Goal: Navigation & Orientation: Understand site structure

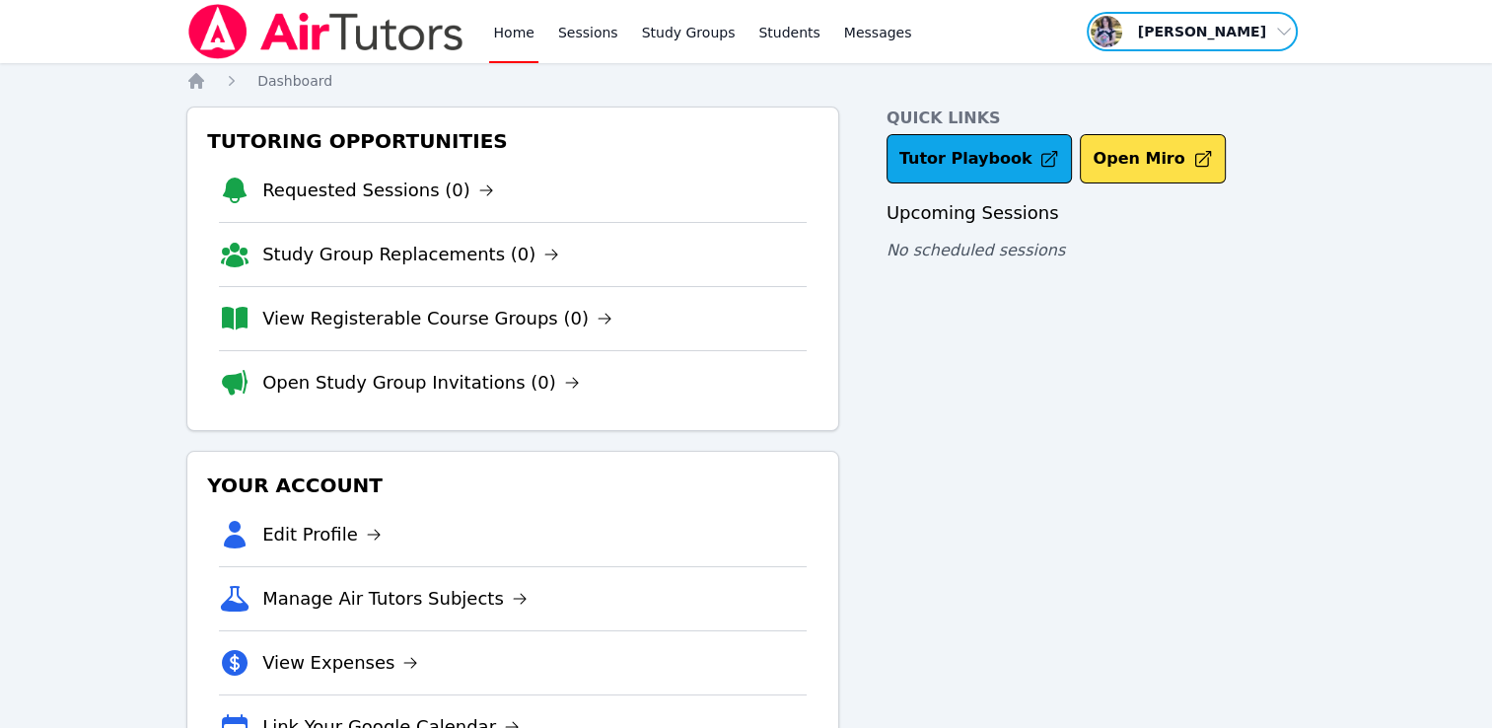
click at [1220, 34] on span "button" at bounding box center [1192, 31] width 215 height 43
click at [562, 25] on link "Sessions" at bounding box center [588, 31] width 68 height 63
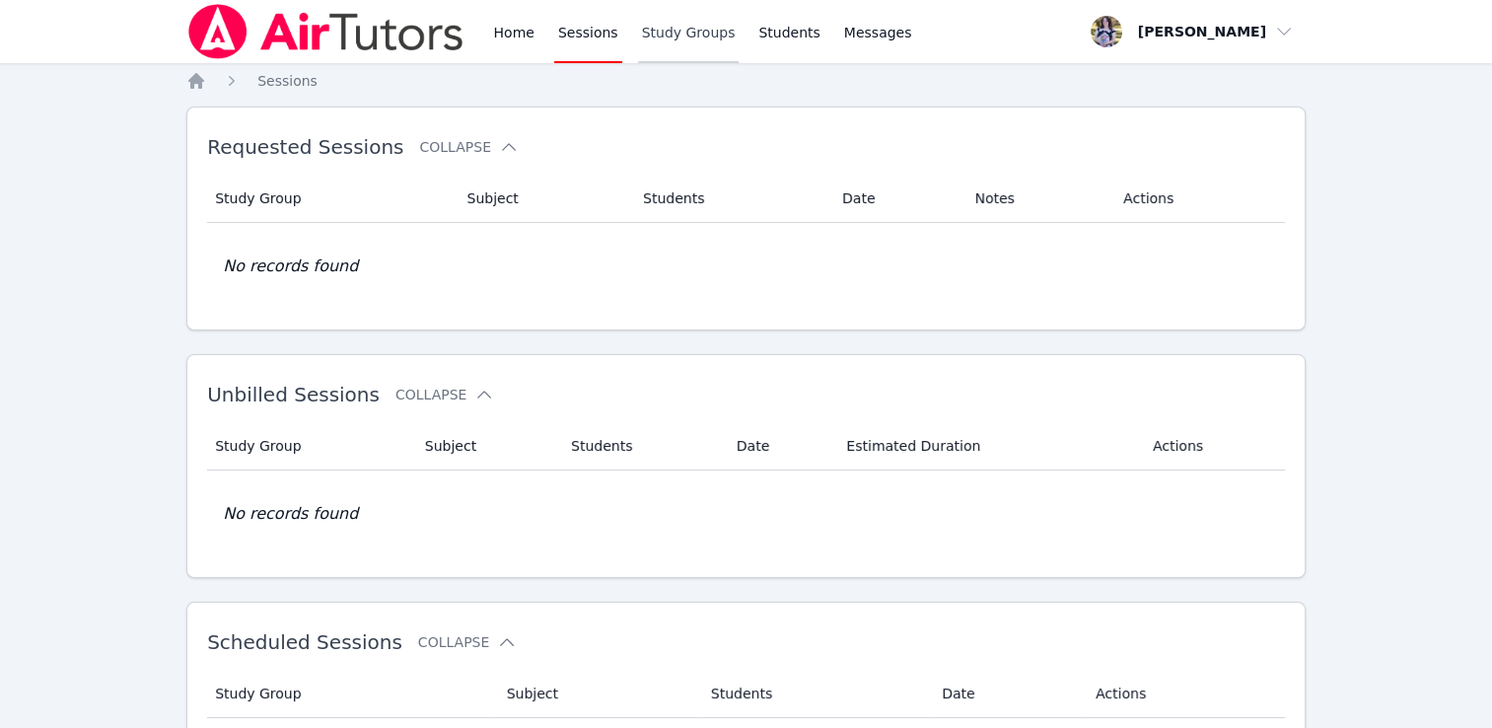
click at [683, 34] on link "Study Groups" at bounding box center [689, 31] width 102 height 63
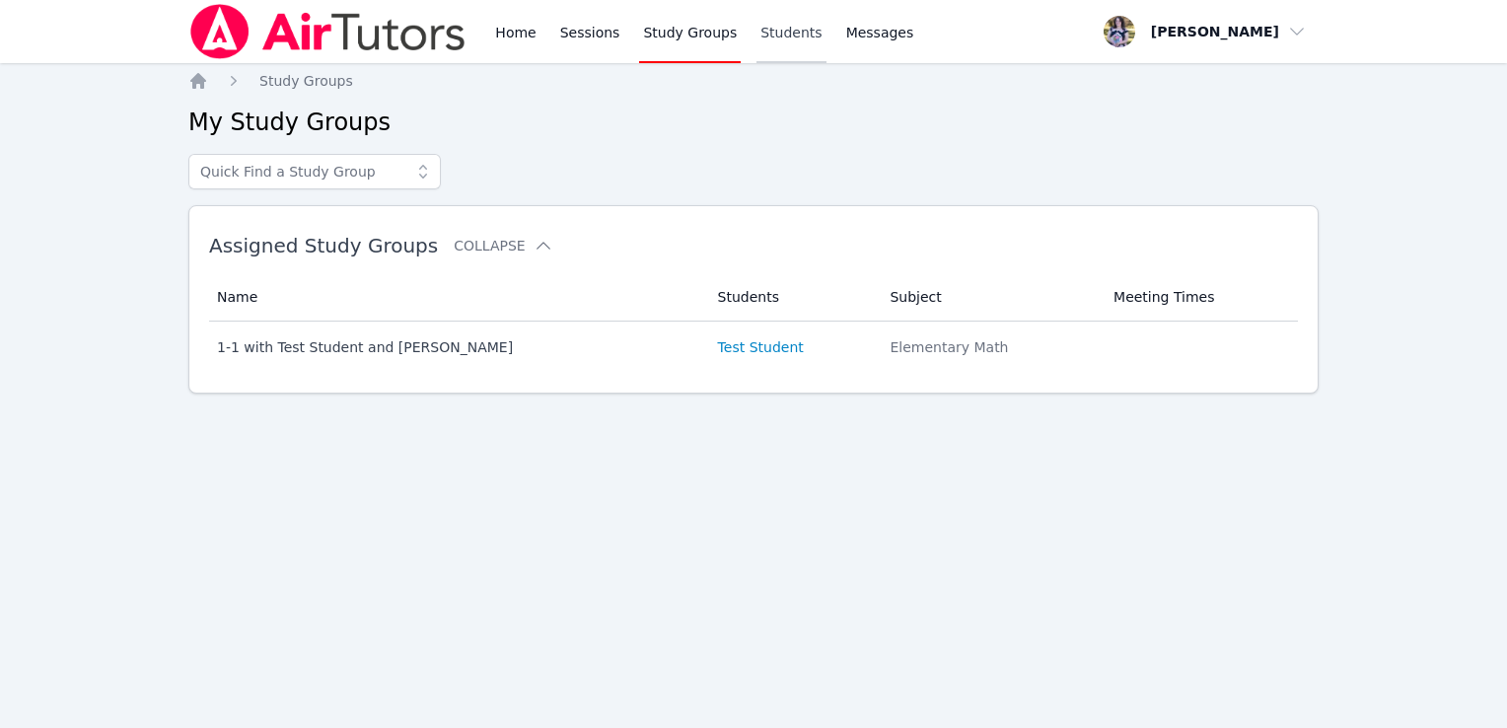
click at [763, 29] on link "Students" at bounding box center [790, 31] width 69 height 63
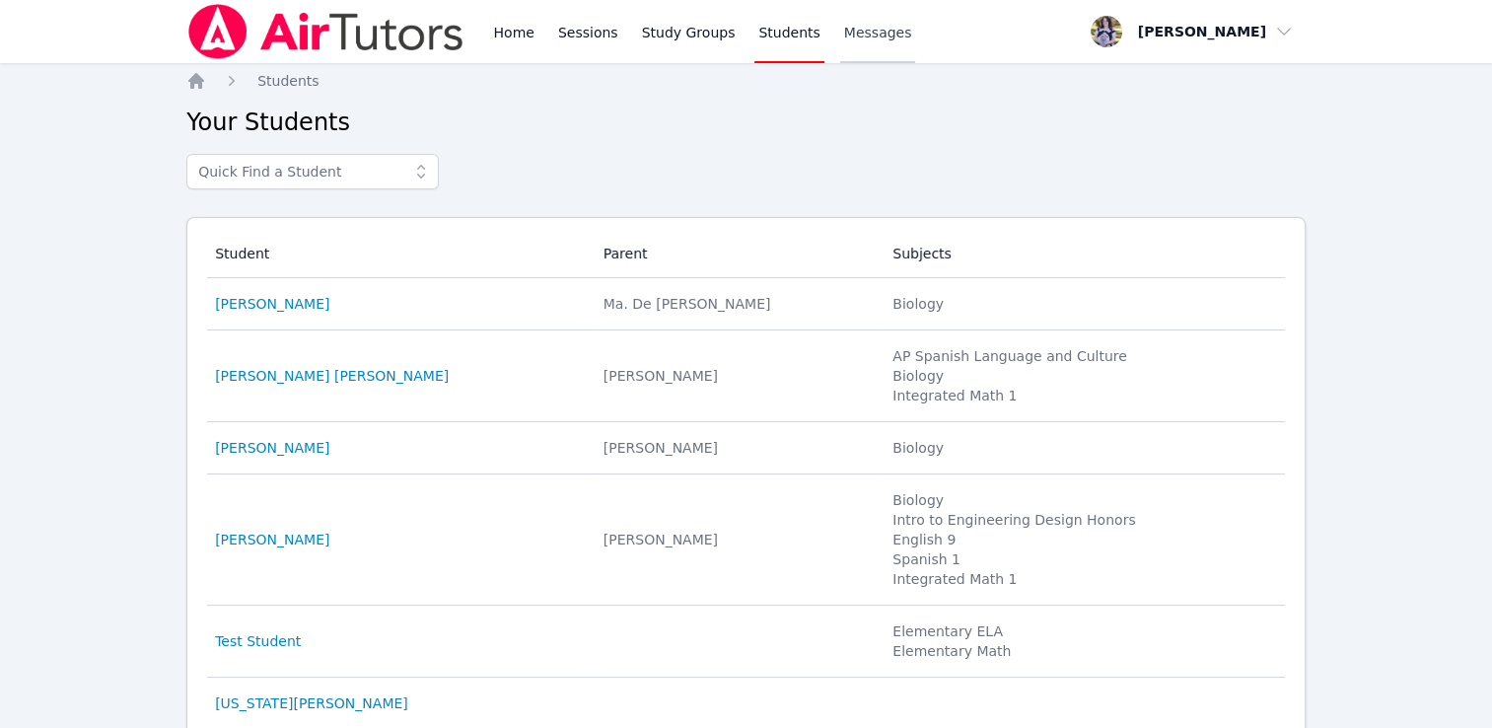
click at [855, 30] on span "Messages" at bounding box center [878, 33] width 68 height 20
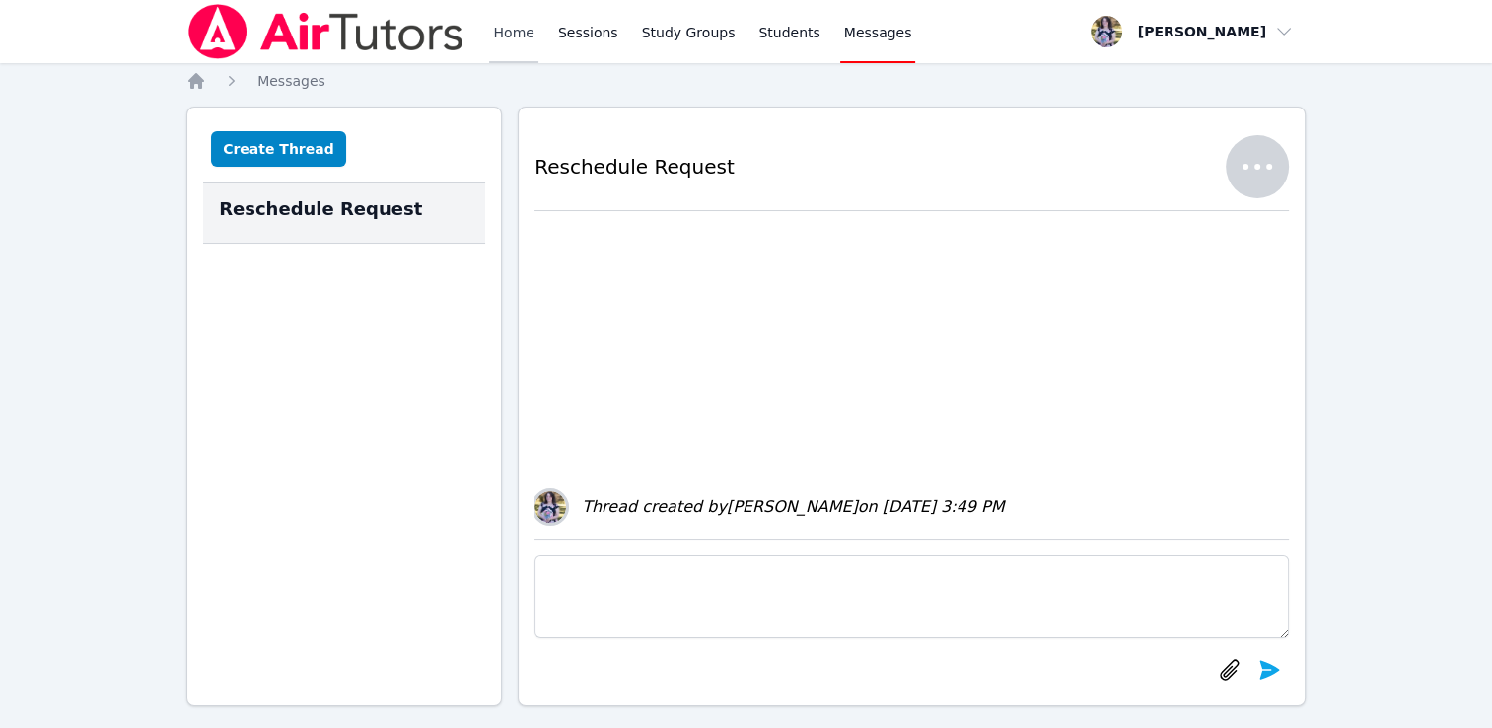
click at [505, 30] on link "Home" at bounding box center [513, 31] width 48 height 63
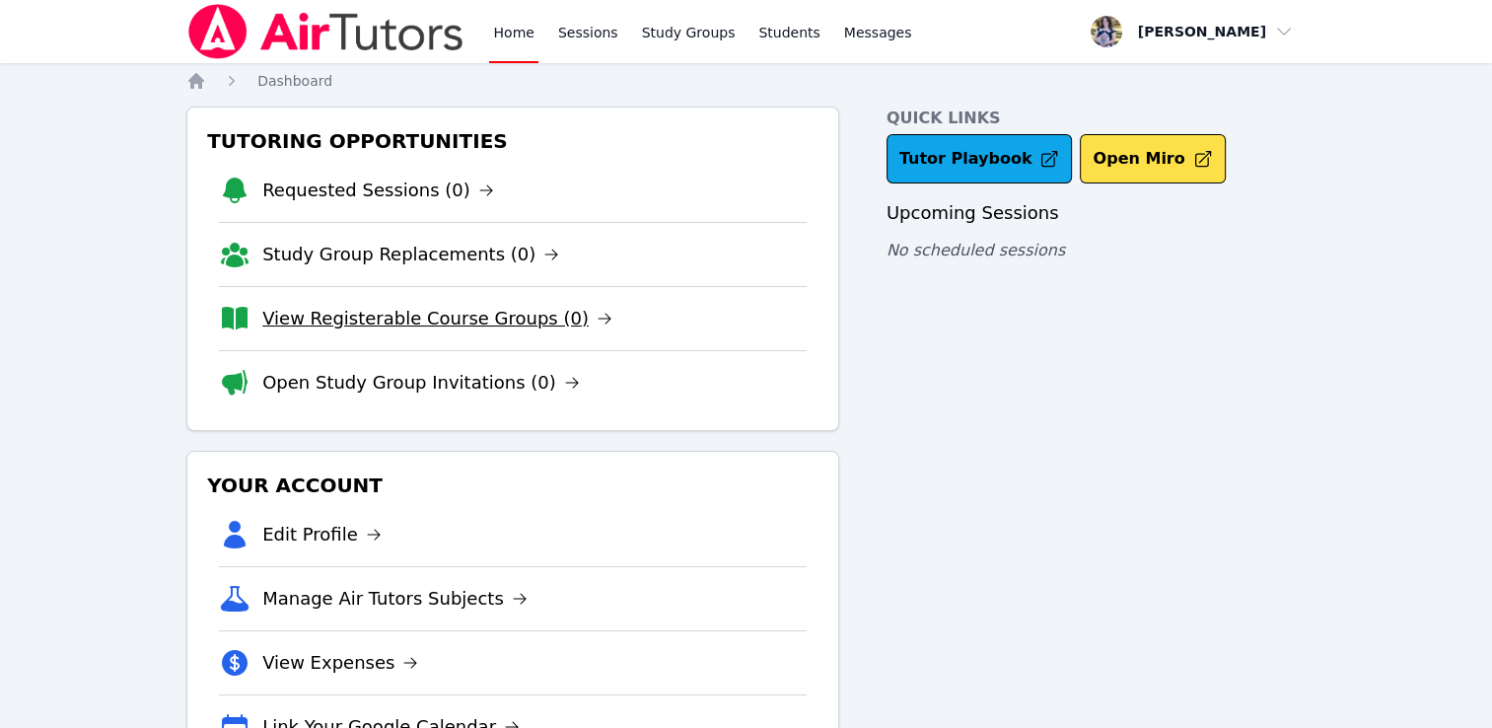
click at [409, 314] on link "View Registerable Course Groups (0)" at bounding box center [437, 319] width 350 height 28
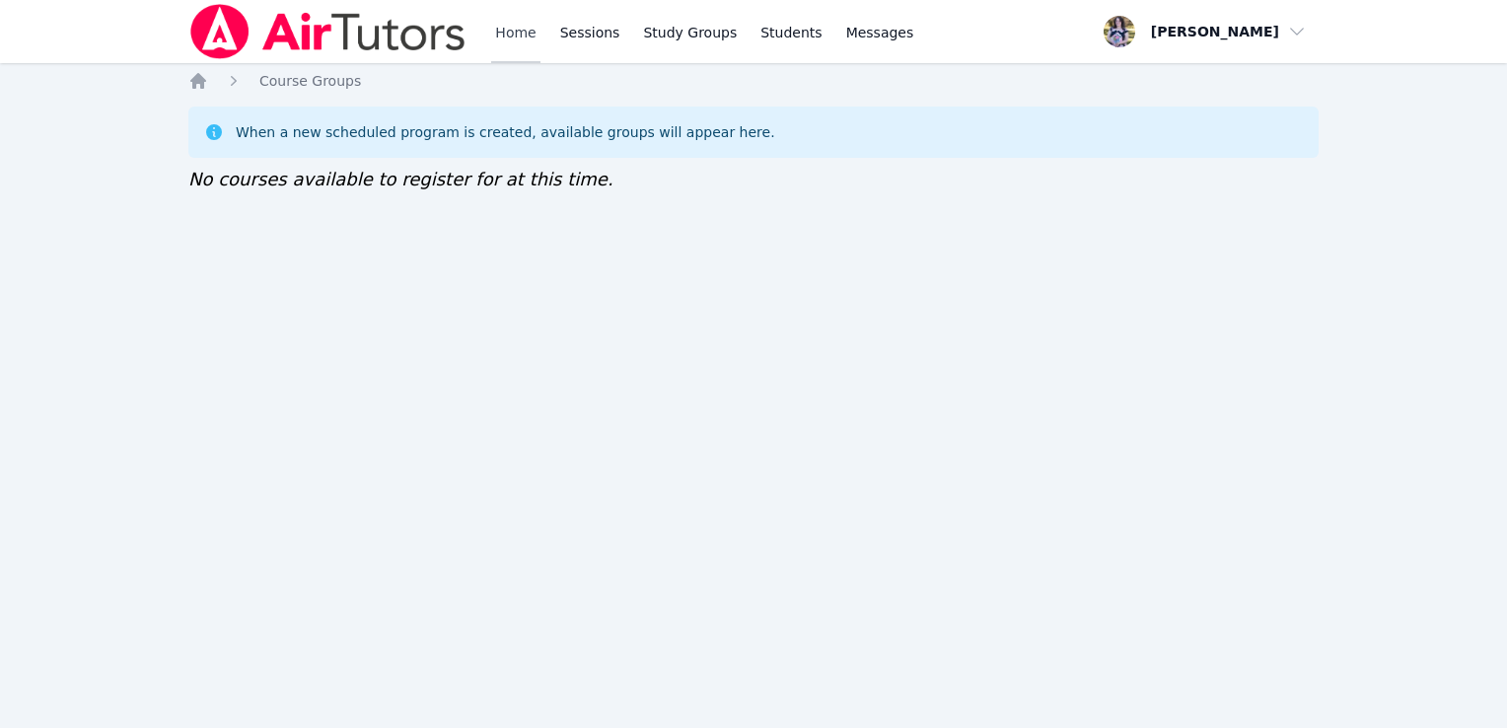
click at [520, 31] on link "Home" at bounding box center [515, 31] width 48 height 63
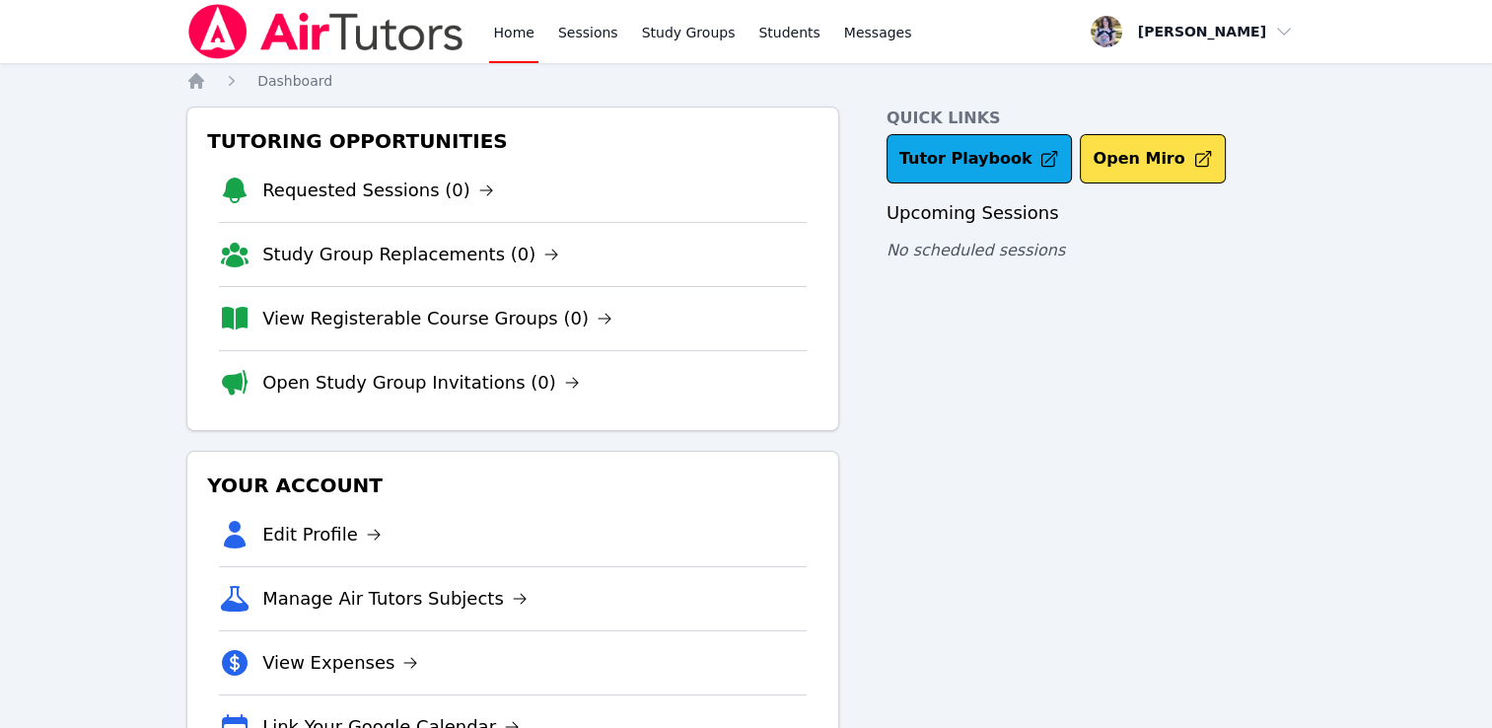
click at [971, 499] on div "Quick Links Tutor Playbook Open Miro Upcoming Sessions No scheduled sessions" at bounding box center [1096, 441] width 419 height 669
